Goal: Task Accomplishment & Management: Complete application form

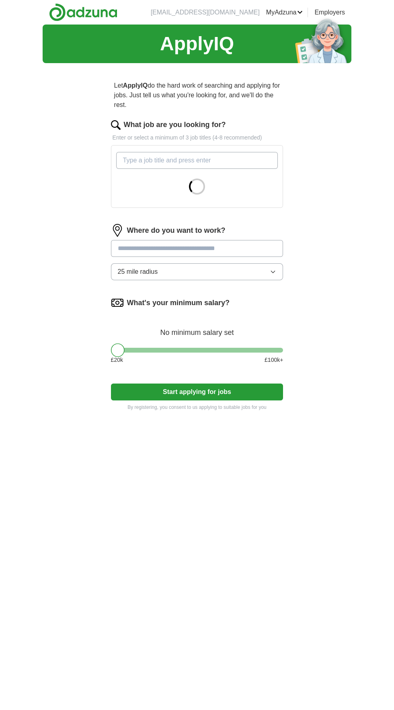
click at [197, 34] on h1 "ApplyIQ" at bounding box center [197, 43] width 74 height 29
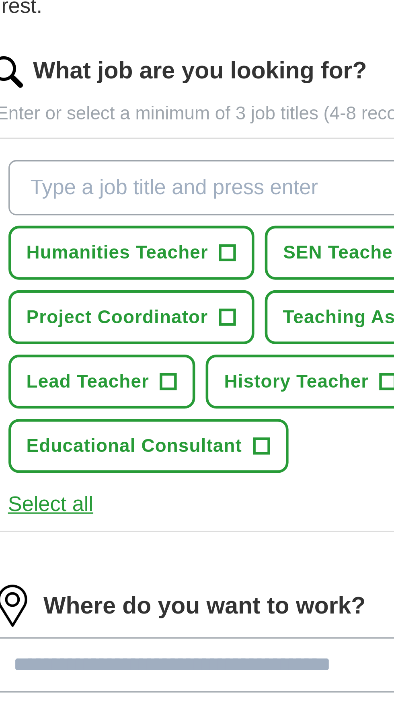
scroll to position [0, 0]
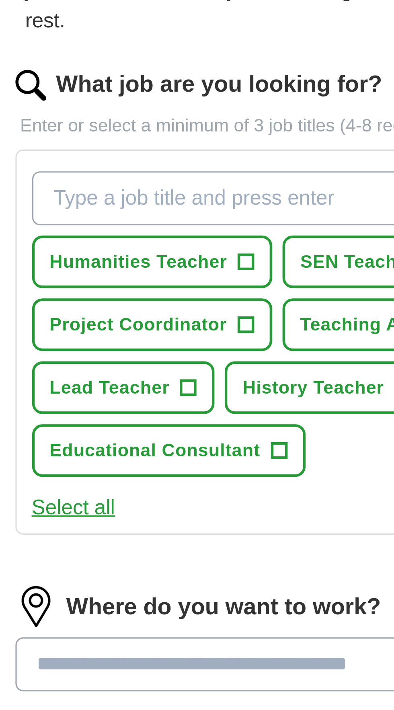
click at [133, 160] on input "What job are you looking for?" at bounding box center [197, 159] width 162 height 17
type input "N"
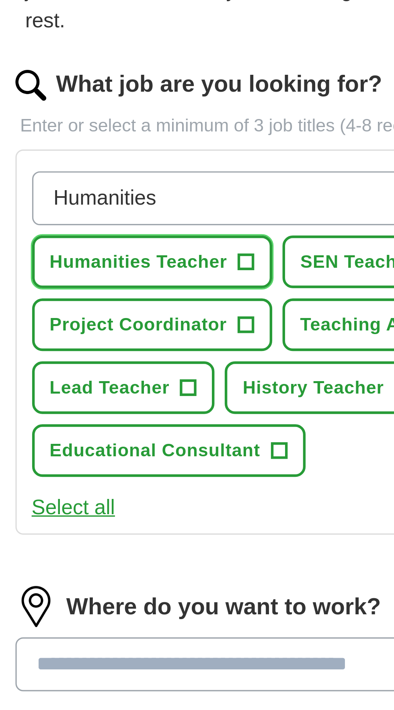
click at [182, 180] on span "+" at bounding box center [182, 180] width 5 height 6
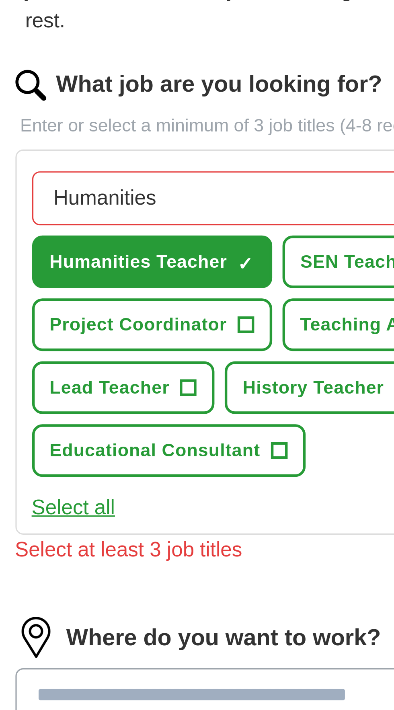
click at [166, 162] on input "Humanities" at bounding box center [197, 159] width 162 height 17
type input "H"
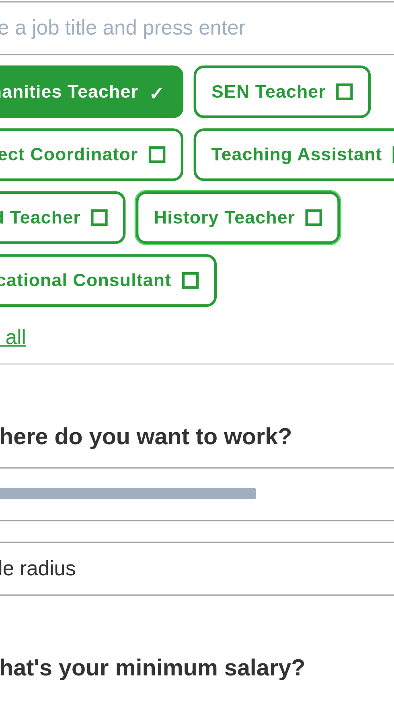
click at [230, 221] on span "+" at bounding box center [232, 219] width 5 height 6
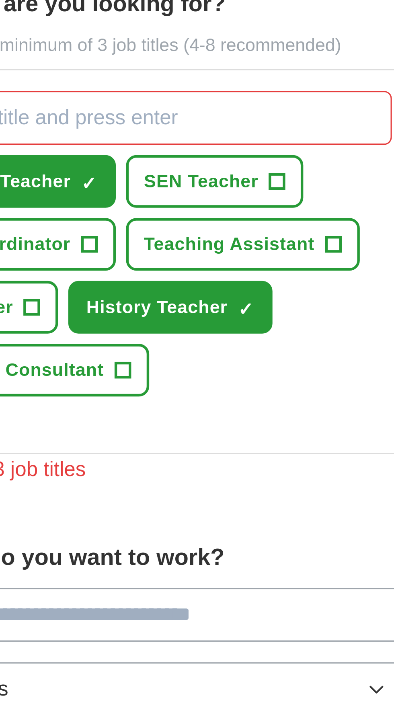
click at [207, 282] on form "What job are you looking for? Enter or select a minimum of 3 job titles (4-8 re…" at bounding box center [197, 298] width 172 height 359
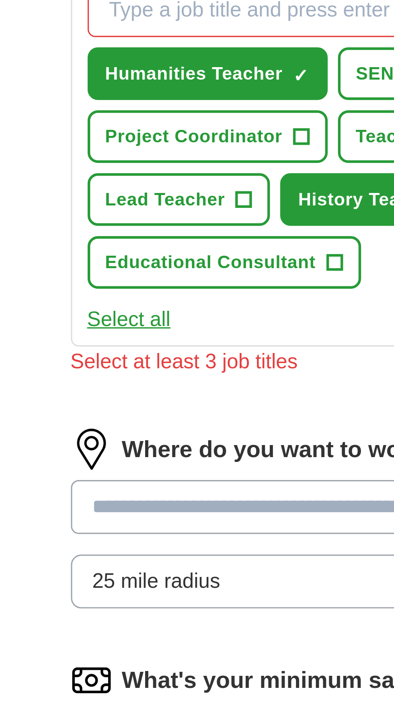
click at [138, 317] on input at bounding box center [197, 315] width 172 height 17
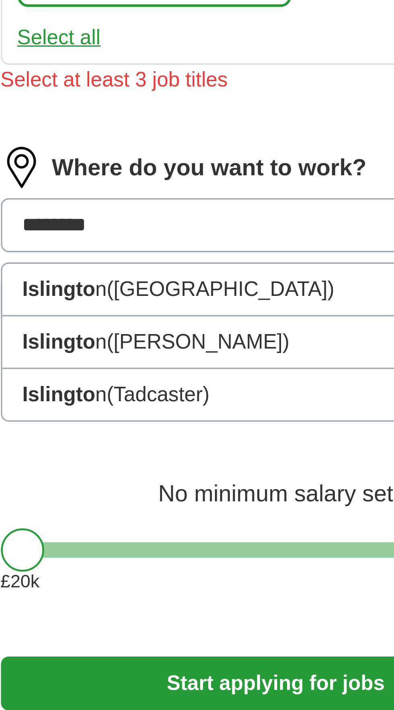
type input "*********"
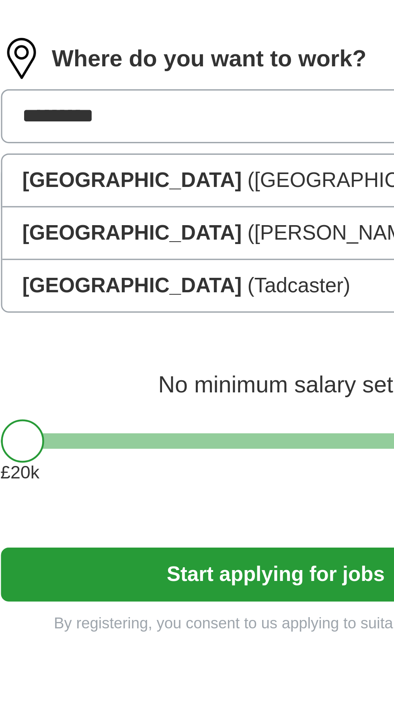
click at [188, 337] on span "([GEOGRAPHIC_DATA])" at bounding box center [223, 335] width 71 height 7
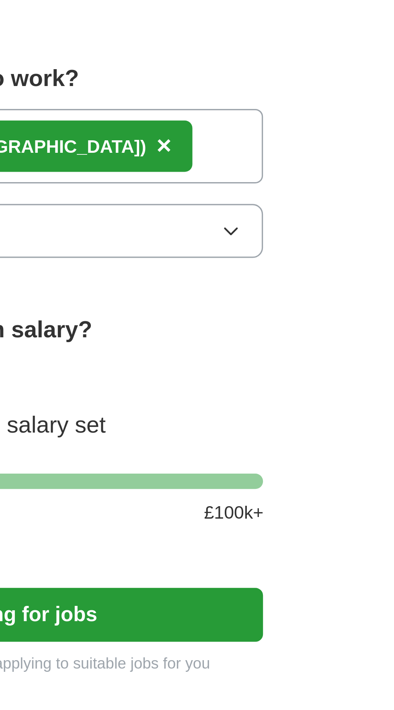
click at [276, 347] on button "25 mile radius" at bounding box center [197, 345] width 172 height 17
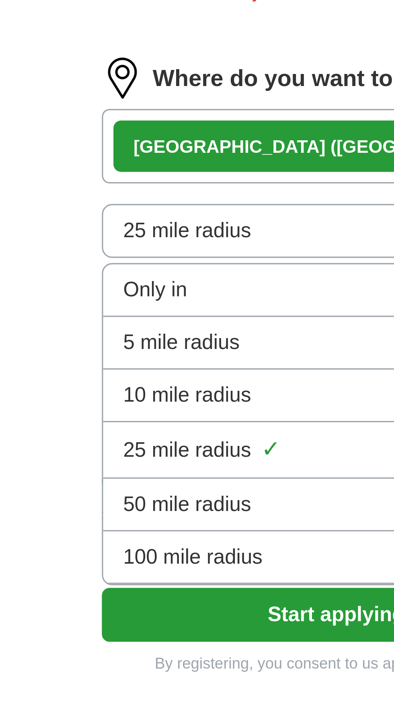
click at [149, 377] on span "5 mile radius" at bounding box center [136, 380] width 37 height 10
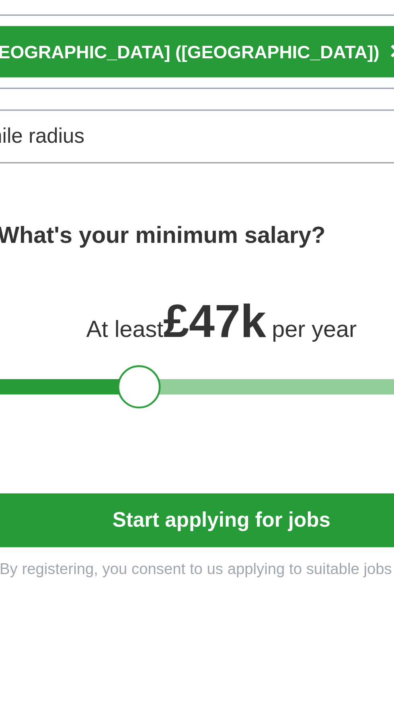
click at [217, 469] on button "Start applying for jobs" at bounding box center [197, 465] width 172 height 17
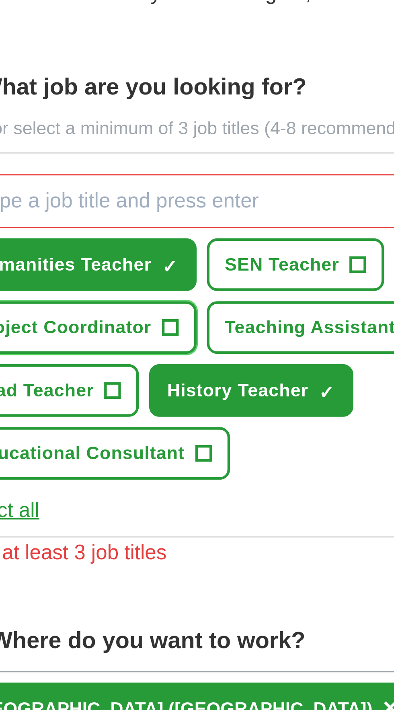
click at [180, 198] on span "+" at bounding box center [182, 199] width 5 height 6
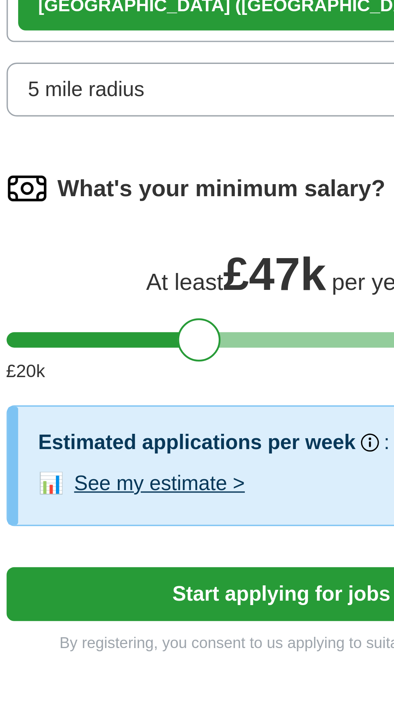
click at [198, 496] on button "Start applying for jobs" at bounding box center [197, 493] width 172 height 17
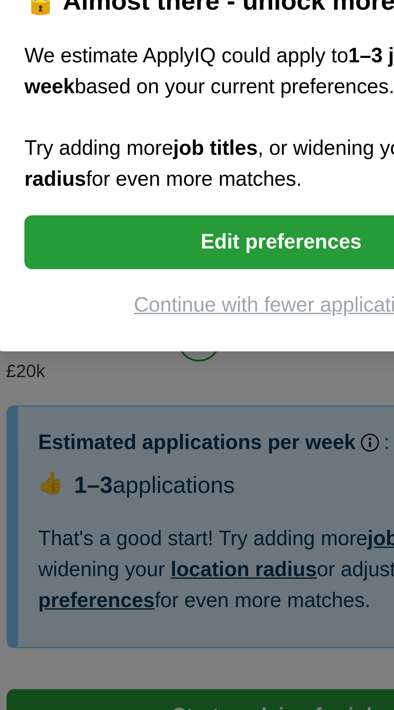
click at [200, 392] on button "Edit preferences" at bounding box center [197, 383] width 161 height 17
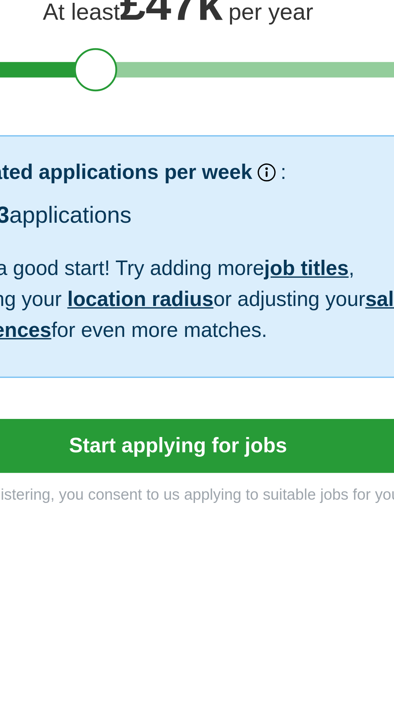
click at [222, 534] on button "Start applying for jobs" at bounding box center [197, 531] width 172 height 17
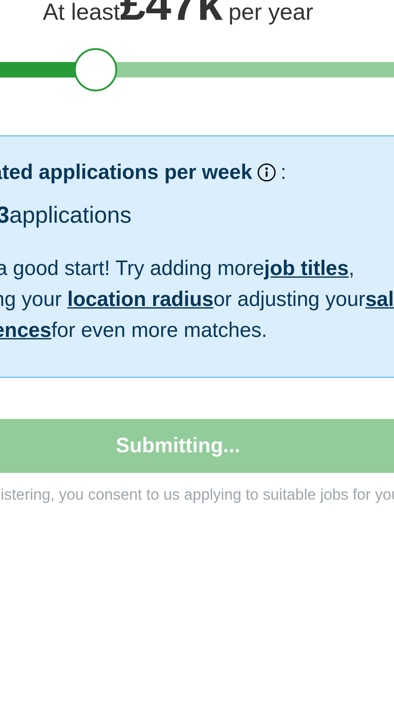
select select "**"
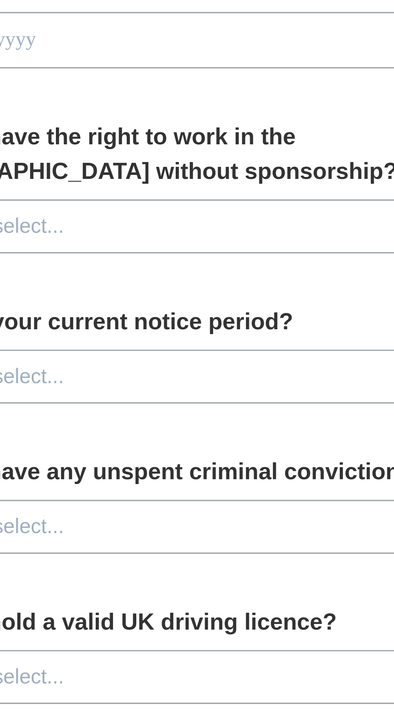
scroll to position [0, 0]
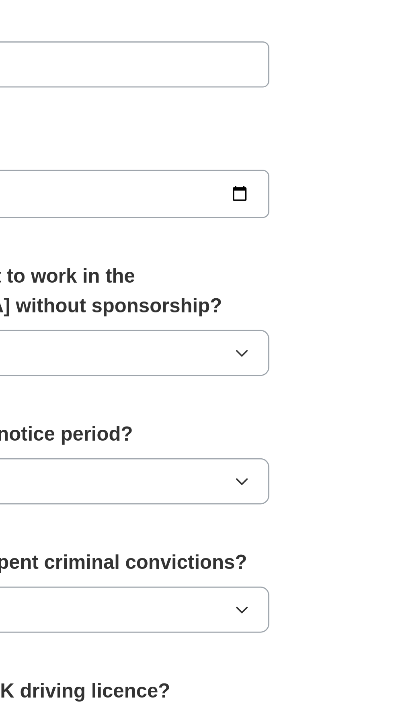
click at [277, 462] on button "Please select..." at bounding box center [197, 463] width 172 height 17
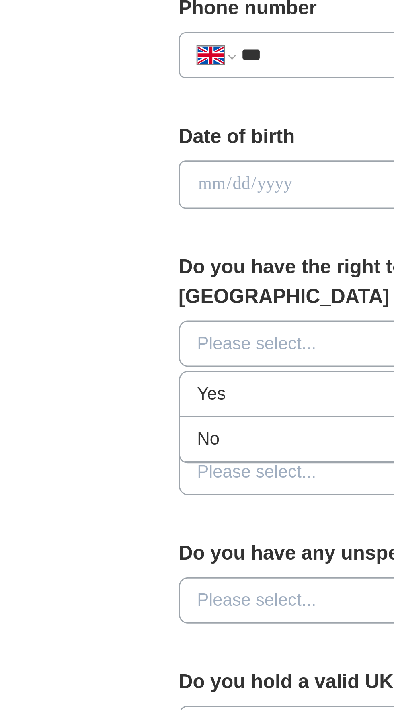
click at [137, 478] on div "Yes" at bounding box center [197, 482] width 159 height 10
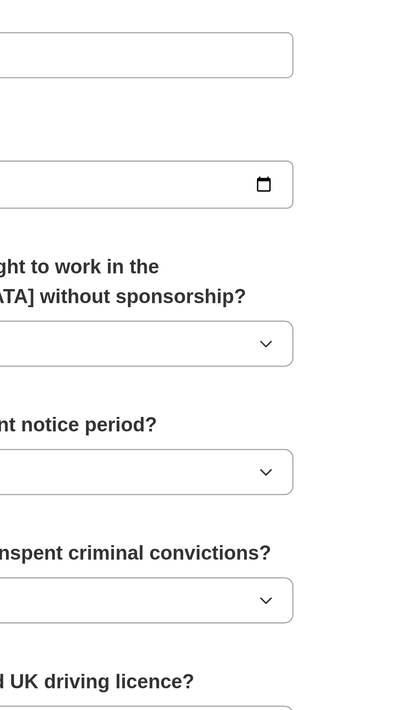
click at [275, 507] on icon "button" at bounding box center [273, 510] width 6 height 6
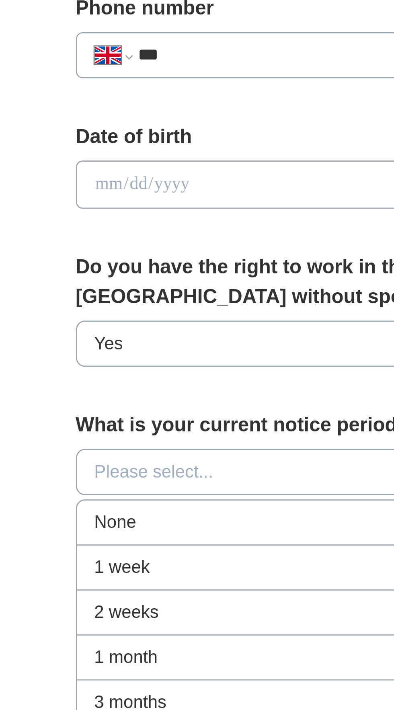
click at [125, 527] on span "None" at bounding box center [125, 529] width 15 height 10
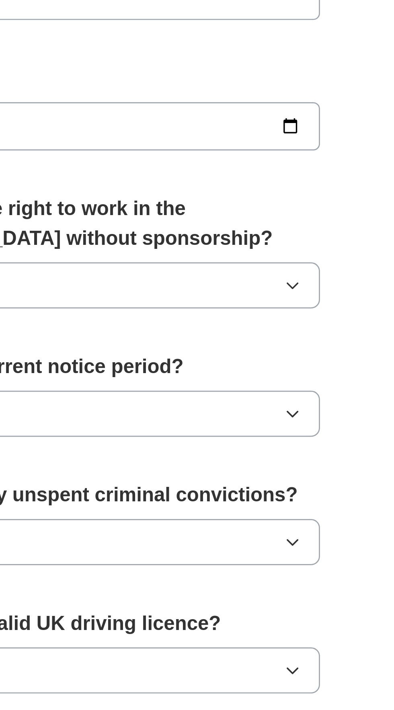
click at [273, 555] on icon "button" at bounding box center [273, 557] width 6 height 6
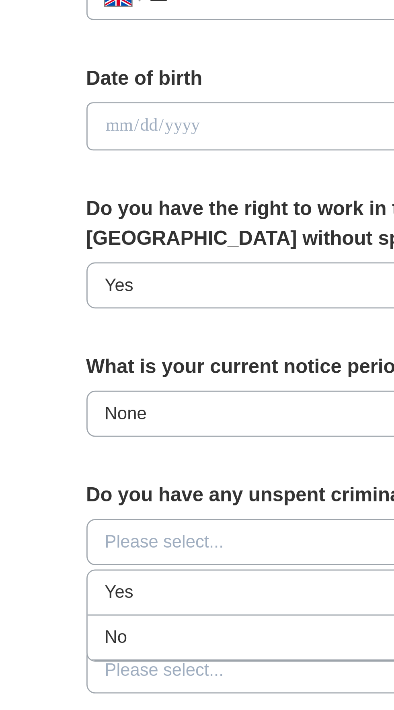
click at [125, 591] on span "No" at bounding box center [122, 592] width 8 height 10
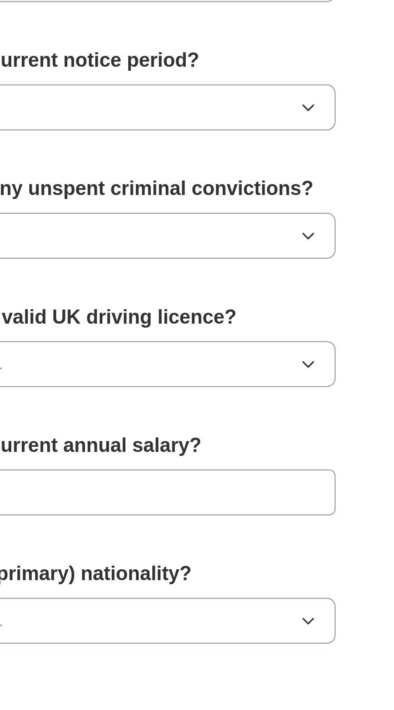
click at [276, 602] on button "Please select..." at bounding box center [197, 604] width 172 height 17
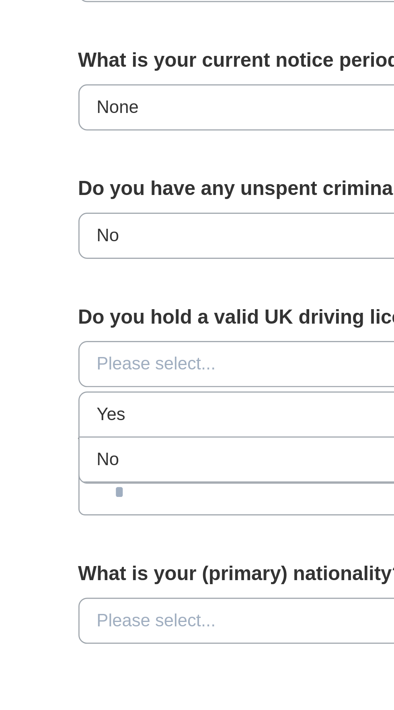
click at [141, 620] on div "Yes" at bounding box center [197, 623] width 159 height 10
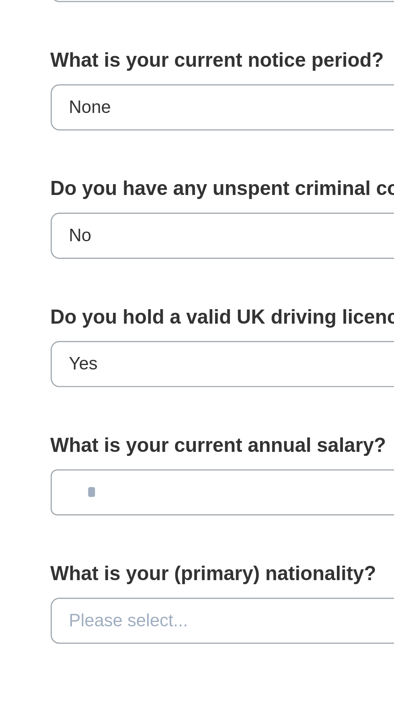
click at [141, 650] on input "text" at bounding box center [197, 651] width 172 height 17
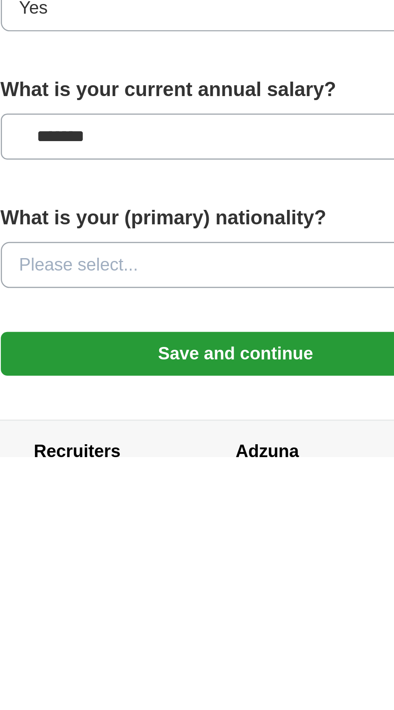
scroll to position [59, 0]
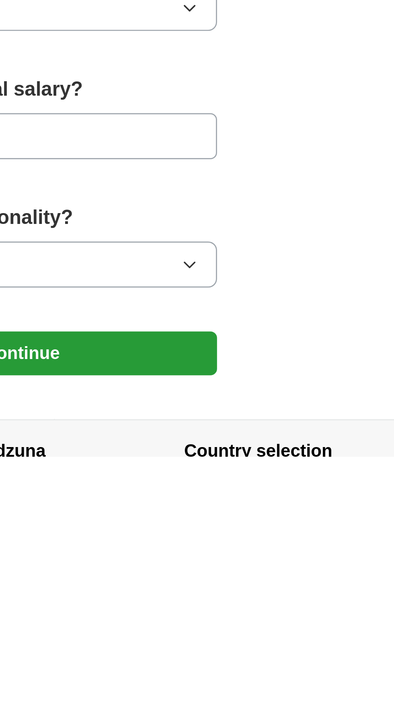
type input "*******"
click at [278, 639] on button "Please select..." at bounding box center [197, 639] width 172 height 17
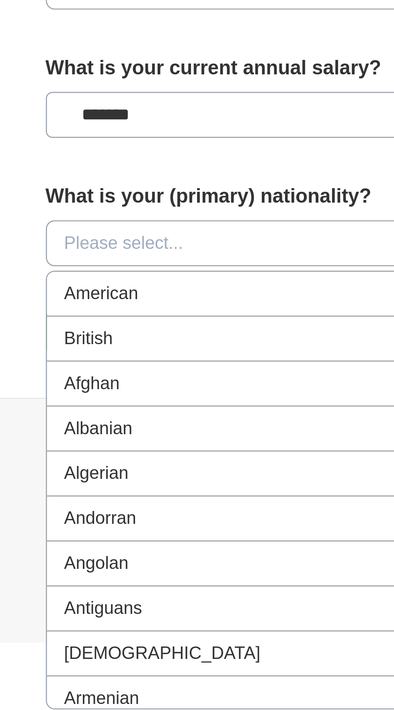
scroll to position [175, 0]
click at [130, 569] on span "British" at bounding box center [127, 574] width 18 height 10
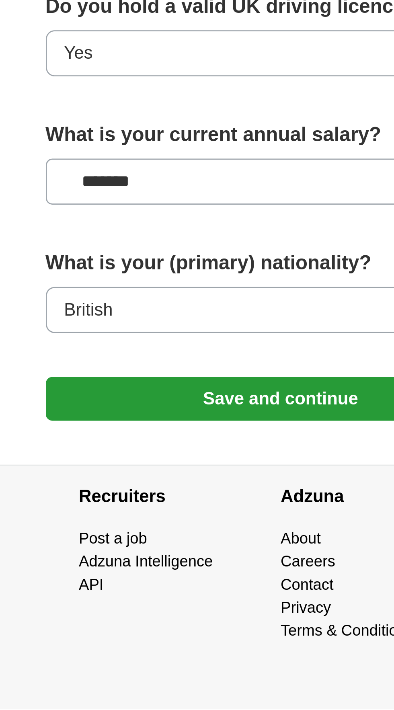
click at [200, 588] on button "Save and continue" at bounding box center [197, 596] width 172 height 16
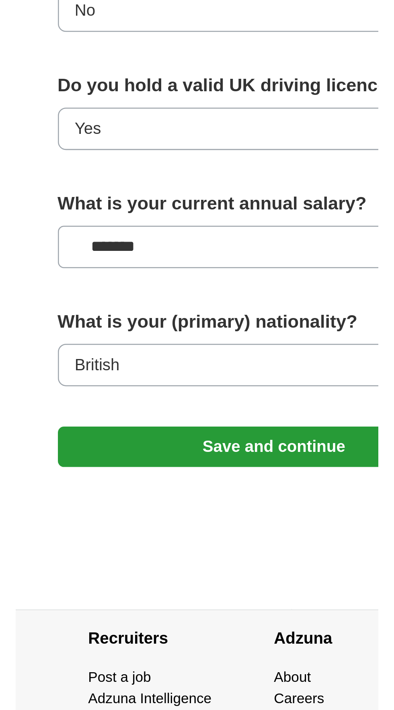
scroll to position [119, 0]
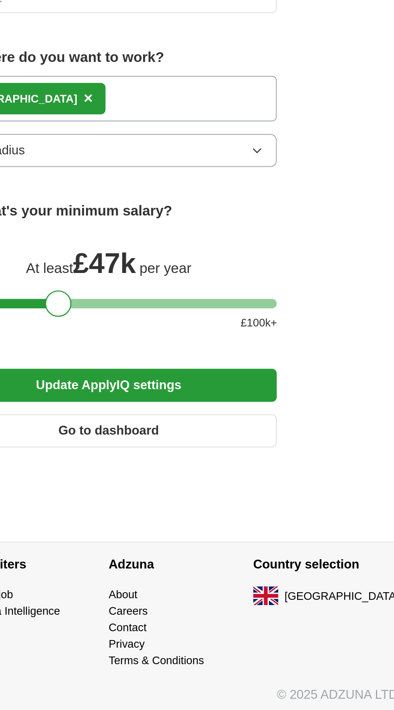
scroll to position [175, 0]
